Goal: Task Accomplishment & Management: Manage account settings

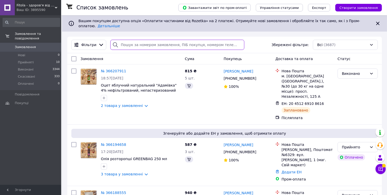
paste input "0936706406"
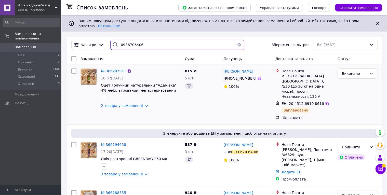
type input "0936706406"
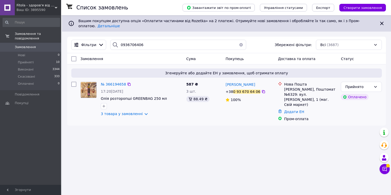
click at [91, 85] on img at bounding box center [89, 90] width 16 height 16
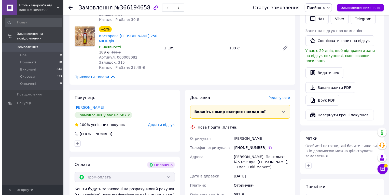
scroll to position [280, 0]
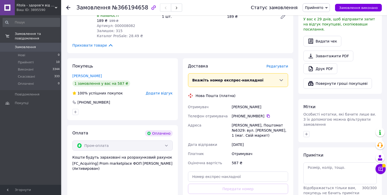
click at [287, 64] on span "Редагувати" at bounding box center [277, 66] width 22 height 4
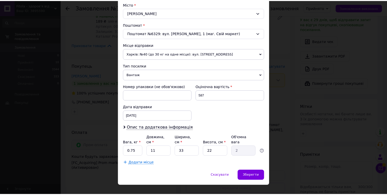
scroll to position [142, 0]
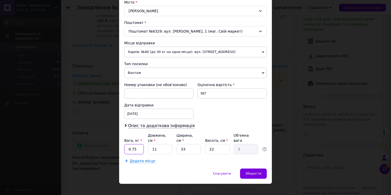
click at [139, 144] on input "0.75" at bounding box center [134, 149] width 20 height 10
type input "0"
type input "1.730"
click at [162, 144] on input "11" at bounding box center [160, 149] width 24 height 10
type input "1"
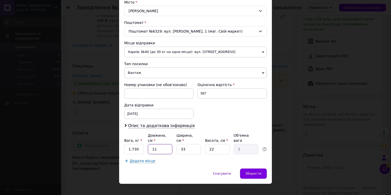
type input "0.18"
type input "3"
type input "0.54"
type input "32"
type input "5.81"
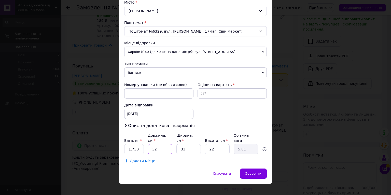
type input "32"
drag, startPoint x: 189, startPoint y: 143, endPoint x: 192, endPoint y: 143, distance: 2.8
click at [189, 144] on input "33" at bounding box center [188, 149] width 24 height 10
type input "3"
type input "0.53"
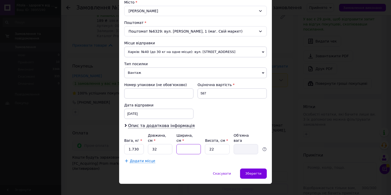
type input "2"
type input "0.35"
type input "24"
type input "4.22"
type input "24"
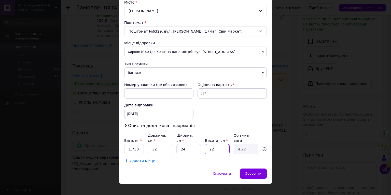
click at [225, 144] on input "22" at bounding box center [217, 149] width 24 height 10
type input "2"
type input "0.38"
type input "1"
type input "0.19"
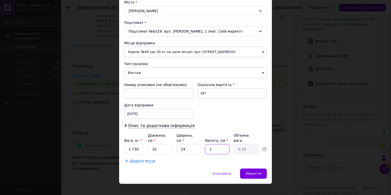
type input "10"
type input "1.92"
type input "10"
click at [261, 172] on span "Зберегти" at bounding box center [254, 174] width 16 height 4
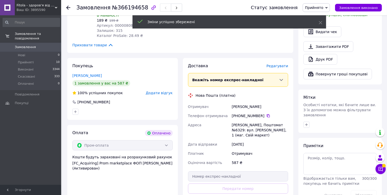
scroll to position [331, 0]
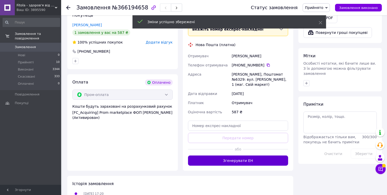
click at [243, 156] on button "Згенерувати ЕН" at bounding box center [238, 161] width 100 height 10
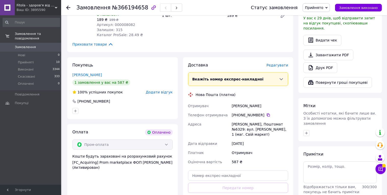
scroll to position [280, 0]
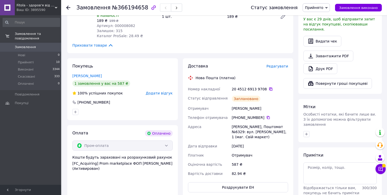
click at [269, 87] on icon at bounding box center [271, 89] width 4 height 4
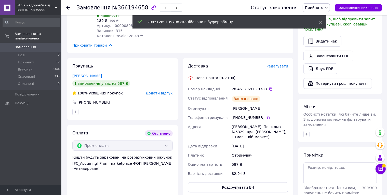
click at [328, 8] on icon at bounding box center [326, 8] width 2 height 2
click at [330, 18] on li "Виконано" at bounding box center [316, 18] width 27 height 8
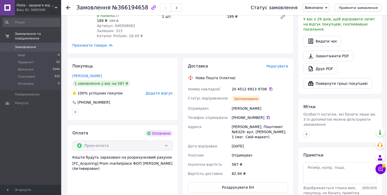
click at [56, 8] on icon at bounding box center [56, 7] width 3 height 3
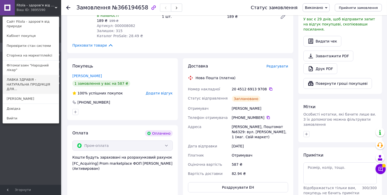
click at [23, 75] on link "ЛАВКА ЗДРАВІЯ - НАТУРАЛЬНА ПРОДУКЦІЯ ДЛЯ..." at bounding box center [31, 84] width 56 height 19
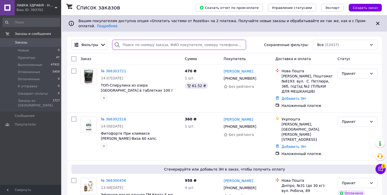
paste input "0968109113"
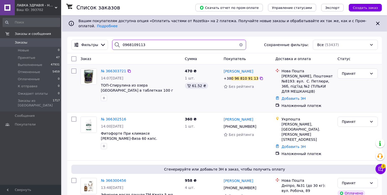
type input "0968109113"
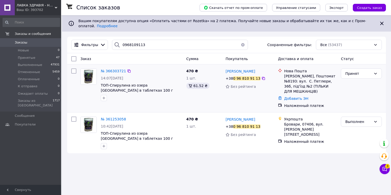
click at [88, 72] on img at bounding box center [89, 77] width 16 height 16
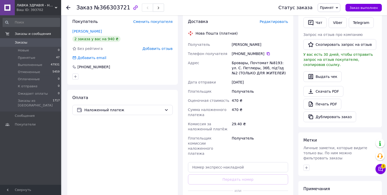
scroll to position [102, 0]
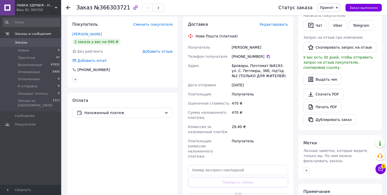
click at [279, 22] on span "Редактировать" at bounding box center [274, 24] width 29 height 4
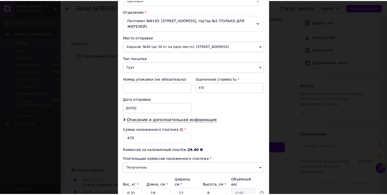
scroll to position [192, 0]
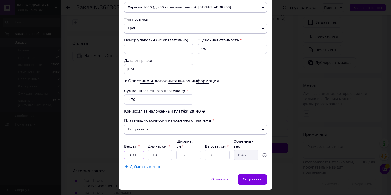
click at [140, 150] on input "0.31" at bounding box center [134, 155] width 20 height 10
type input "0.170"
click at [255, 178] on span "Сохранить" at bounding box center [252, 180] width 19 height 4
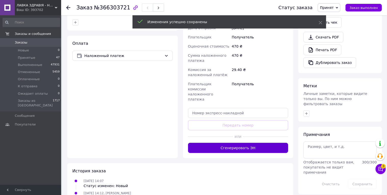
click at [244, 143] on button "Сгенерировать ЭН" at bounding box center [238, 148] width 100 height 10
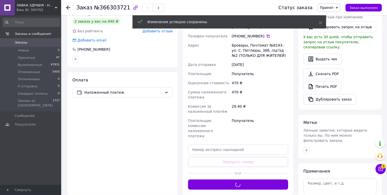
scroll to position [83, 0]
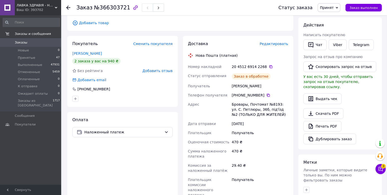
click at [269, 65] on icon at bounding box center [270, 66] width 3 height 3
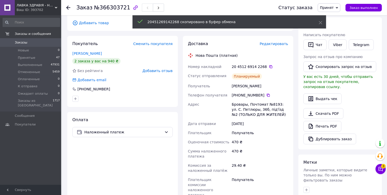
click at [338, 8] on icon at bounding box center [337, 8] width 2 height 2
drag, startPoint x: 337, startPoint y: 16, endPoint x: 301, endPoint y: 20, distance: 36.5
click at [337, 16] on li "Выполнен" at bounding box center [335, 18] width 35 height 8
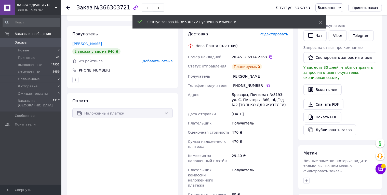
click at [67, 8] on icon at bounding box center [68, 8] width 4 height 4
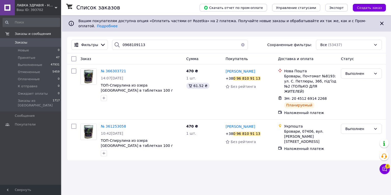
click at [240, 40] on button "button" at bounding box center [243, 45] width 10 height 10
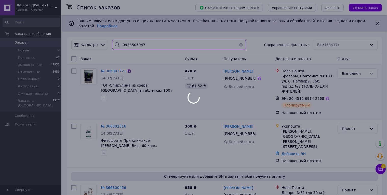
type input "0933505947"
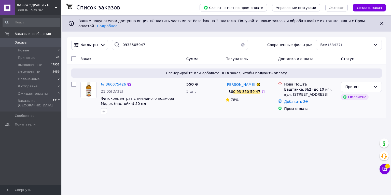
click at [88, 85] on img at bounding box center [89, 90] width 16 height 16
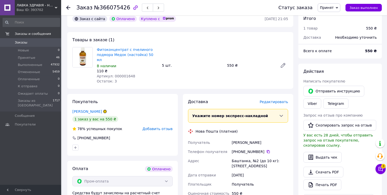
scroll to position [204, 0]
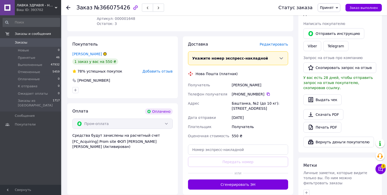
click at [279, 42] on span "Редактировать" at bounding box center [274, 44] width 29 height 4
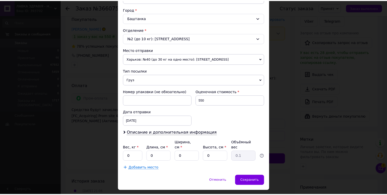
scroll to position [142, 0]
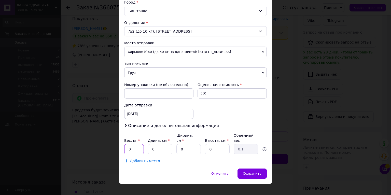
click at [133, 146] on input "0" at bounding box center [134, 149] width 20 height 10
type input "0.720"
click at [164, 146] on input "0" at bounding box center [160, 149] width 24 height 10
type input "2"
type input "0.1"
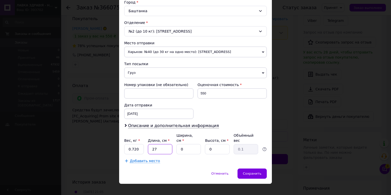
type input "27"
click at [192, 145] on input "0" at bounding box center [188, 149] width 24 height 10
type input "1"
type input "0.1"
type input "15"
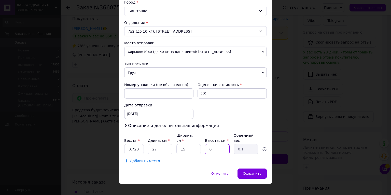
click at [215, 144] on input "0" at bounding box center [217, 149] width 24 height 10
type input "1"
type input "0.1"
type input "11"
type input "1.11"
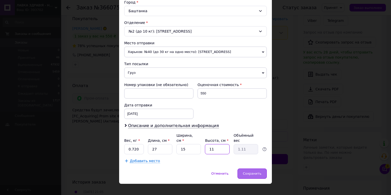
type input "11"
click at [259, 172] on span "Сохранить" at bounding box center [252, 174] width 19 height 4
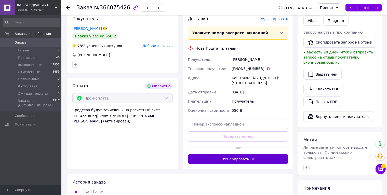
click at [246, 154] on button "Сгенерировать ЭН" at bounding box center [238, 159] width 100 height 10
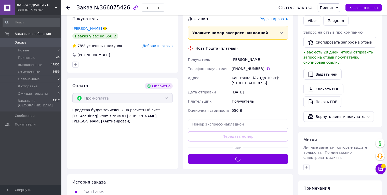
scroll to position [178, 0]
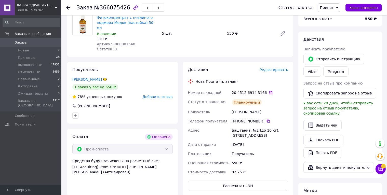
click at [269, 91] on icon at bounding box center [271, 93] width 4 height 4
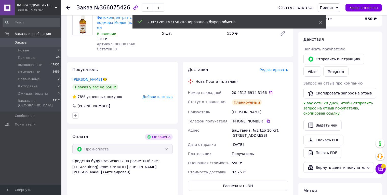
click at [340, 10] on span "Принят" at bounding box center [329, 7] width 23 height 9
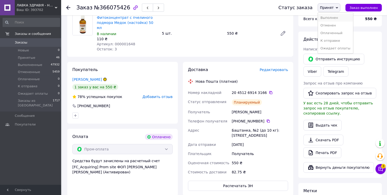
click at [339, 16] on li "Выполнен" at bounding box center [335, 18] width 35 height 8
click at [68, 6] on icon at bounding box center [68, 8] width 4 height 4
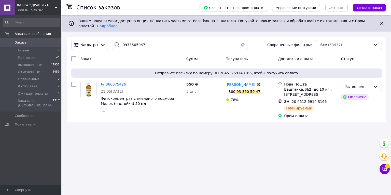
click at [238, 40] on button "button" at bounding box center [243, 45] width 10 height 10
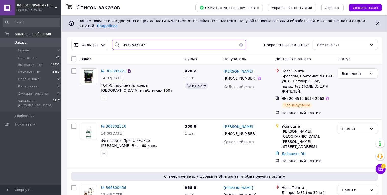
type input "0972546107"
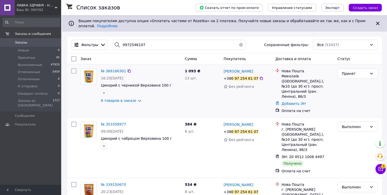
click at [86, 71] on img at bounding box center [89, 77] width 16 height 16
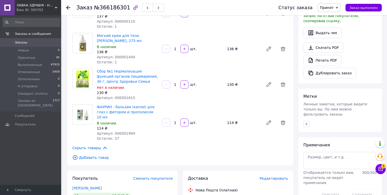
scroll to position [229, 0]
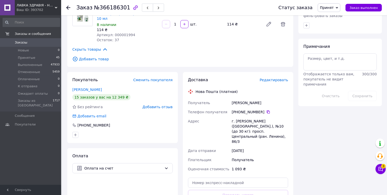
click at [274, 78] on span "Редактировать" at bounding box center [274, 80] width 29 height 4
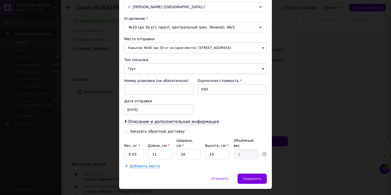
scroll to position [151, 0]
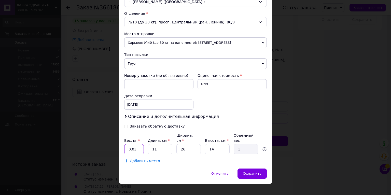
click at [136, 144] on input "0.03" at bounding box center [134, 149] width 20 height 10
type input "0"
type input "1.930"
click at [163, 144] on input "11" at bounding box center [160, 149] width 24 height 10
type input "1"
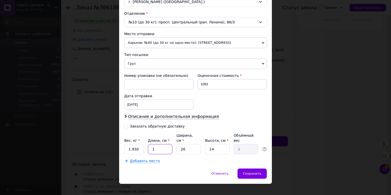
type input "0.1"
type input "2"
type input "0.18"
type input "29"
type input "2.64"
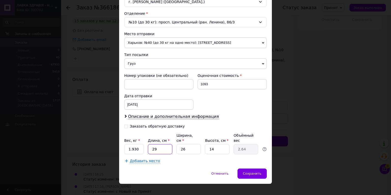
type input "29"
click at [188, 144] on input "26" at bounding box center [188, 149] width 24 height 10
click at [216, 144] on input "14" at bounding box center [217, 149] width 24 height 10
type input "1"
type input "0.19"
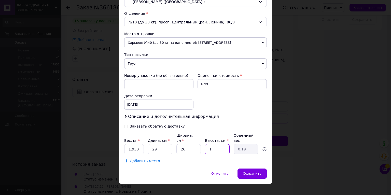
type input "15"
type input "2.83"
type input "15"
click at [257, 172] on span "Сохранить" at bounding box center [252, 174] width 19 height 4
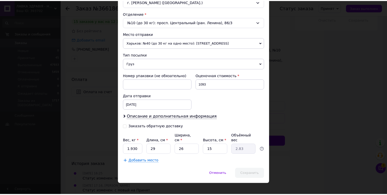
scroll to position [301, 0]
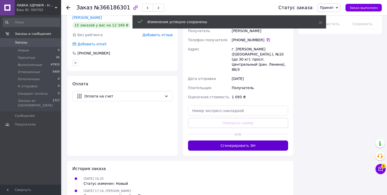
click at [248, 141] on button "Сгенерировать ЭН" at bounding box center [238, 146] width 100 height 10
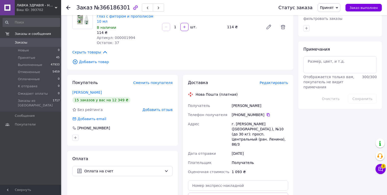
scroll to position [225, 0]
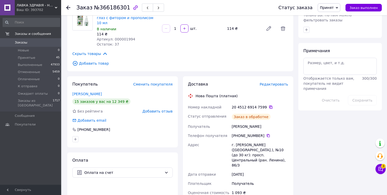
click at [269, 105] on icon at bounding box center [271, 107] width 4 height 4
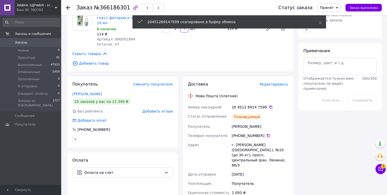
click at [338, 7] on icon at bounding box center [337, 8] width 2 height 2
click at [339, 16] on li "Выполнен" at bounding box center [335, 18] width 35 height 8
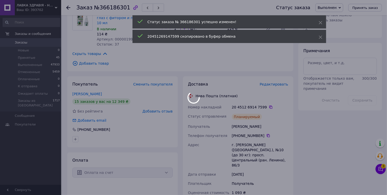
click at [69, 7] on body "ЛАВКА ЗДРАВІЯ - НАТУРАЛЬНА ПРОДУКЦІЯ ДЛЯ ЗДОРОВ'Я ТА КРАСИ! Ваш ID: 393702 Сайт…" at bounding box center [193, 60] width 387 height 571
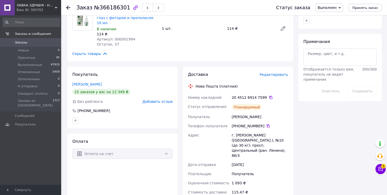
click at [65, 5] on div "Заказ №366186301 Статус заказа Выполнен Принят Отменен Оплаченный К отправке Ож…" at bounding box center [224, 7] width 326 height 15
click at [68, 8] on icon at bounding box center [68, 8] width 4 height 4
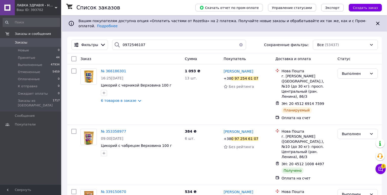
click at [237, 40] on button "button" at bounding box center [241, 45] width 10 height 10
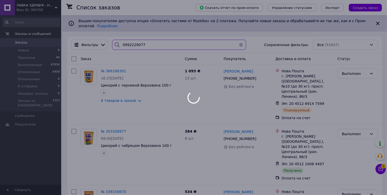
type input "0992229077"
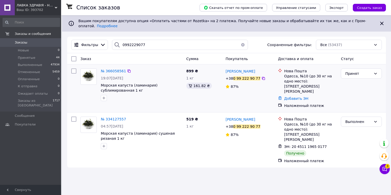
click at [88, 73] on img at bounding box center [89, 77] width 16 height 14
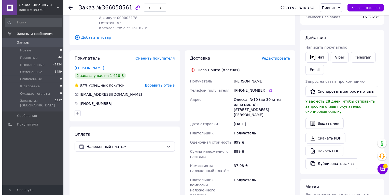
scroll to position [102, 0]
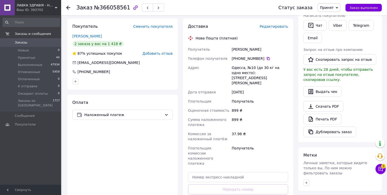
click at [277, 28] on span "Редактировать" at bounding box center [274, 26] width 29 height 4
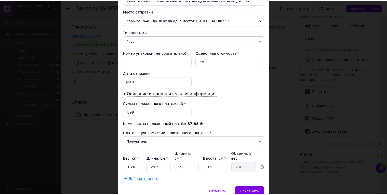
scroll to position [192, 0]
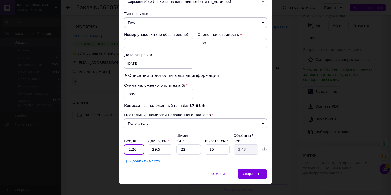
click at [138, 144] on input "1.26" at bounding box center [134, 149] width 20 height 10
type input "1.450"
click at [163, 144] on input "29.5" at bounding box center [160, 149] width 24 height 10
type input "29."
type input "2.39"
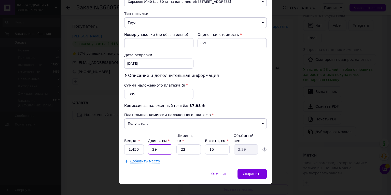
type input "2"
type input "0.17"
type input "2"
type input "0.17"
type input "28"
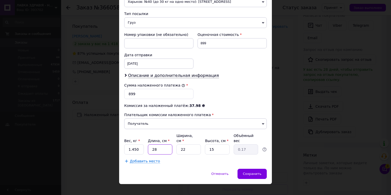
type input "2.31"
type input "2"
type input "0.17"
type input "3"
type input "0.25"
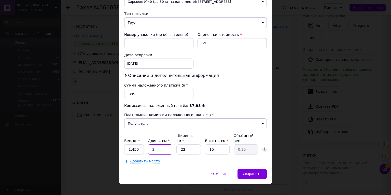
type input "38"
type input "3.14"
type input "38"
click at [191, 144] on input "22" at bounding box center [188, 149] width 24 height 10
type input "2"
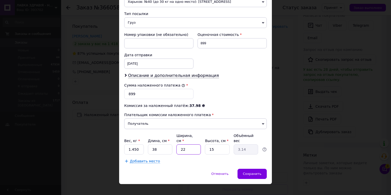
type input "0.28"
type input "29"
type input "4.13"
type input "29"
click at [221, 144] on input "15" at bounding box center [217, 149] width 24 height 10
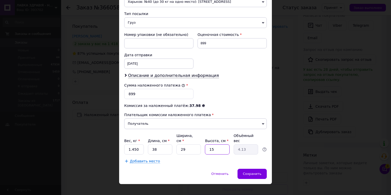
type input "1"
type input "0.28"
type input "2"
type input "0.55"
type input "20"
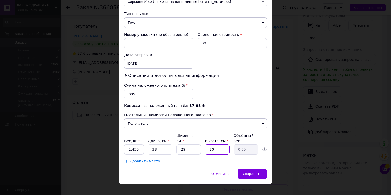
type input "5.51"
type input "20"
click at [248, 172] on span "Сохранить" at bounding box center [252, 174] width 19 height 4
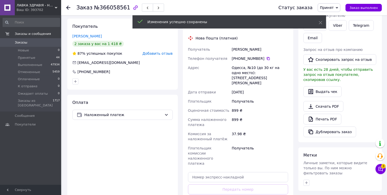
scroll to position [127, 0]
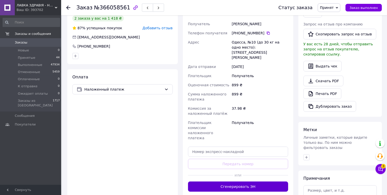
click at [237, 182] on button "Сгенерировать ЭН" at bounding box center [238, 187] width 100 height 10
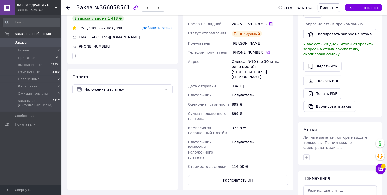
click at [269, 24] on icon at bounding box center [271, 24] width 4 height 4
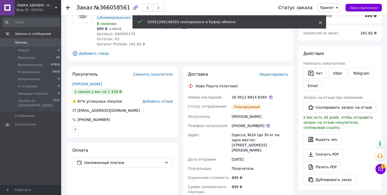
scroll to position [51, 0]
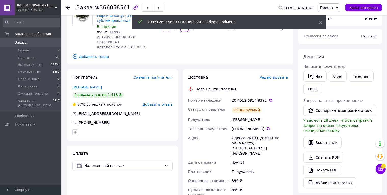
click at [338, 7] on icon at bounding box center [337, 8] width 2 height 2
click at [341, 18] on li "Выполнен" at bounding box center [335, 18] width 35 height 8
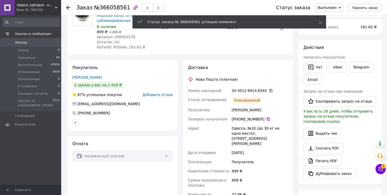
click at [69, 7] on use at bounding box center [68, 8] width 4 height 4
